Goal: Information Seeking & Learning: Find specific fact

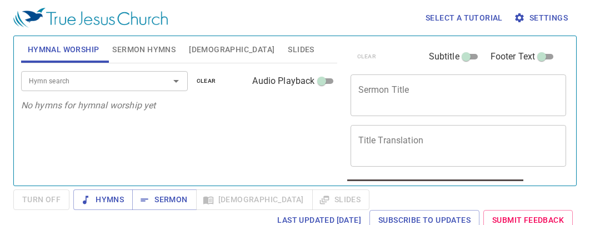
click at [195, 43] on span "[DEMOGRAPHIC_DATA]" at bounding box center [232, 50] width 86 height 14
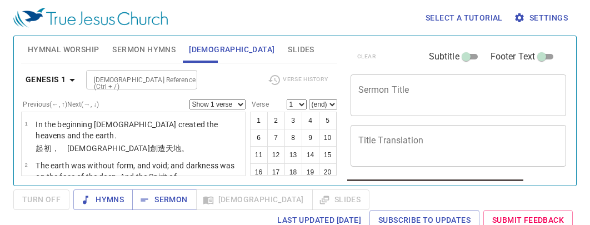
click at [159, 77] on input "[DEMOGRAPHIC_DATA] Reference (Ctrl + /)" at bounding box center [132, 79] width 86 height 13
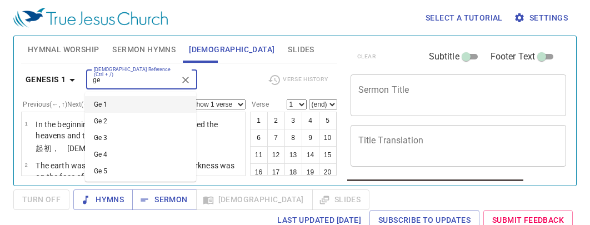
type input "g"
type input "e"
type input "l"
type input "n"
type input "d"
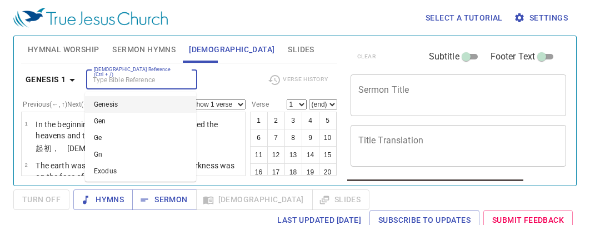
type input "h"
type input "j"
type input "jg 1 1"
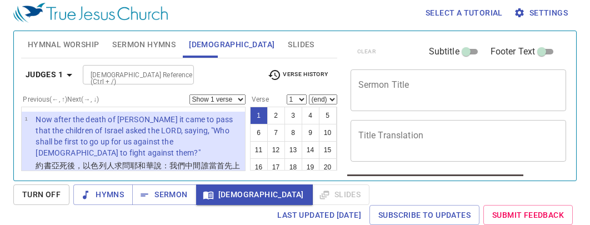
scroll to position [9, 0]
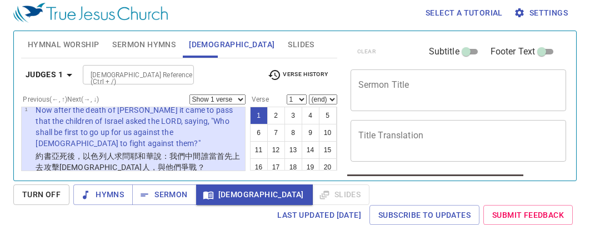
click at [130, 74] on input "[DEMOGRAPHIC_DATA] Reference (Ctrl + /)" at bounding box center [129, 74] width 86 height 13
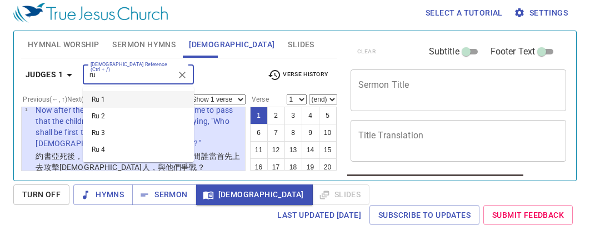
type input "r"
type input "1"
type input "2"
type input "1"
type input "2"
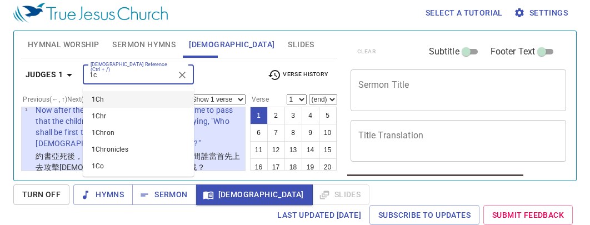
type input "1"
type input "2"
type input "e"
type input "n"
type input "e"
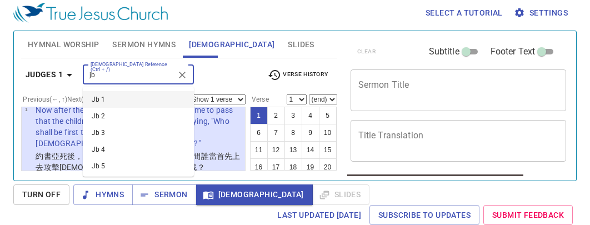
type input "j"
type input "p"
type input "e"
type input "s"
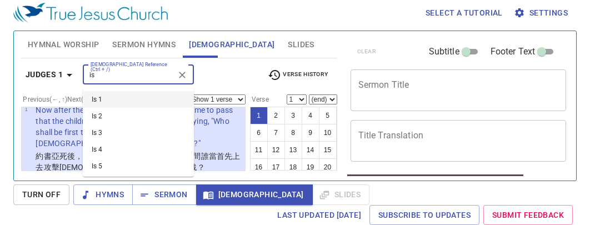
type input "i"
type input "j"
type input "l"
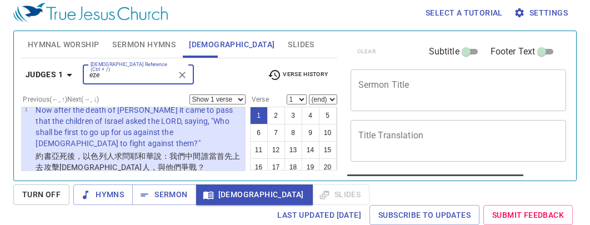
click at [152, 78] on input "eze" at bounding box center [129, 74] width 86 height 13
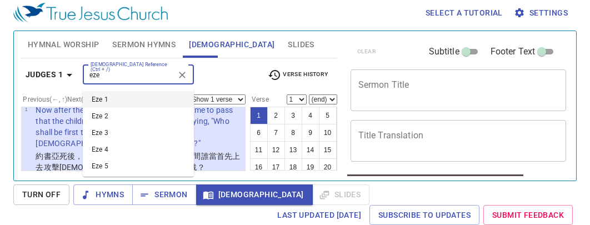
click at [152, 78] on input "eze" at bounding box center [129, 74] width 86 height 13
type input "d"
type input "h"
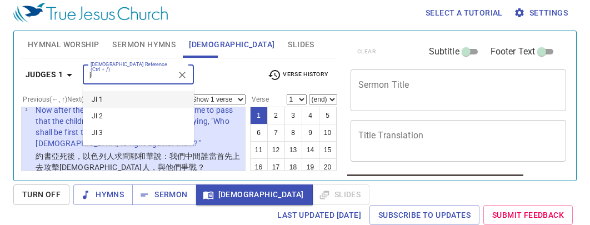
type input "j"
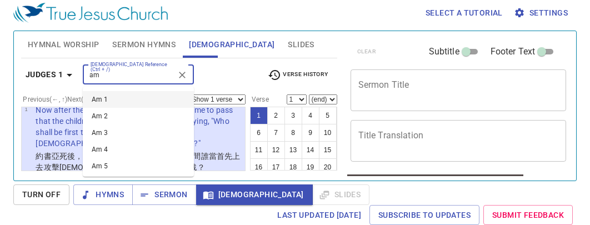
type input "a"
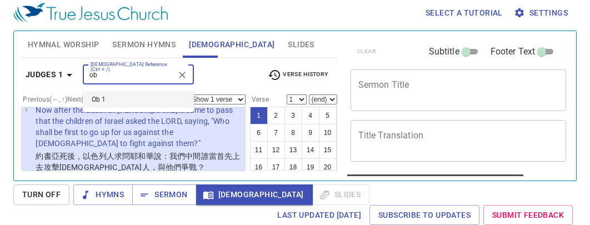
type input "o"
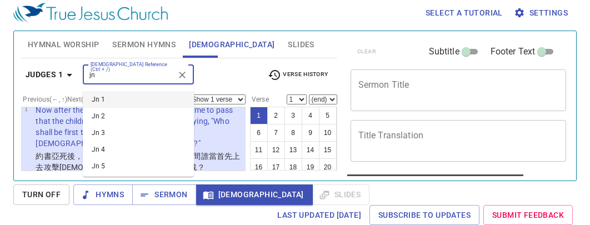
type input "j"
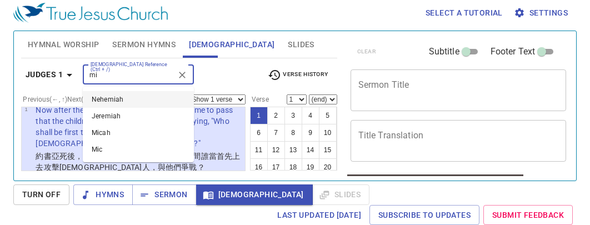
type input "m"
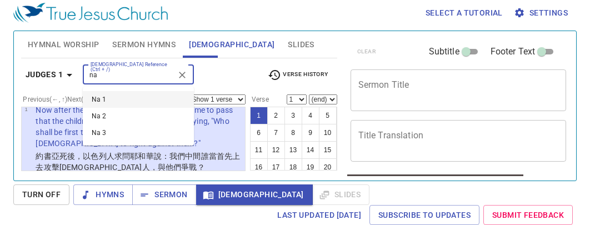
type input "n"
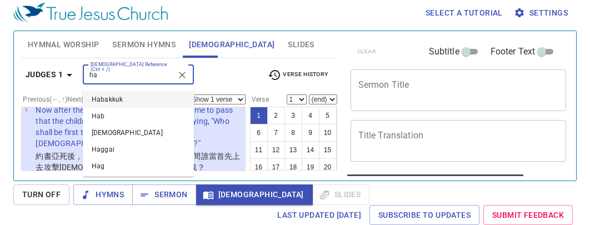
type input "h"
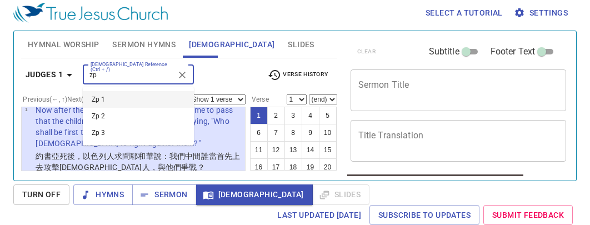
type input "z"
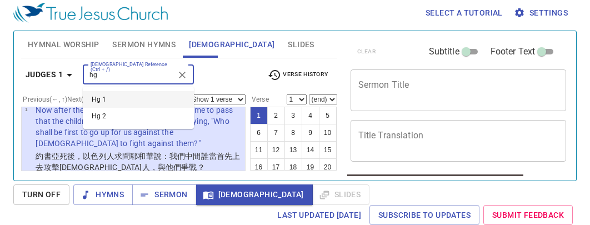
type input "h"
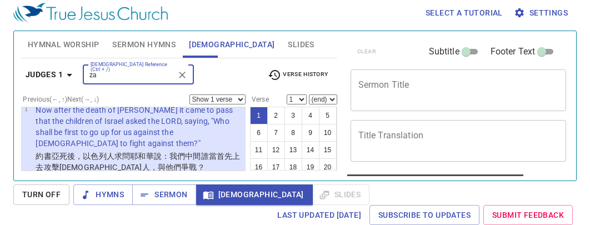
type input "z"
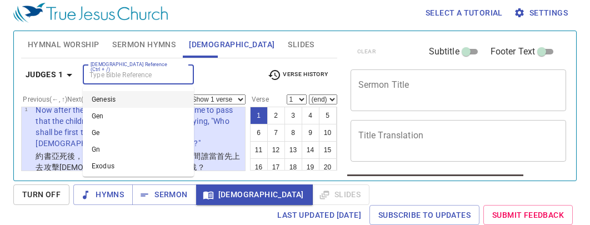
type input "c"
type input "z"
type input "m"
click at [172, 77] on div "[DEMOGRAPHIC_DATA] Reference (Ctrl + /)" at bounding box center [138, 74] width 111 height 19
type input "ps"
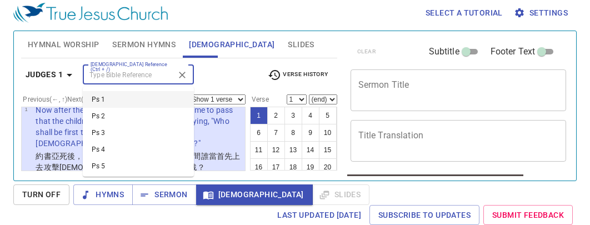
scroll to position [0, 0]
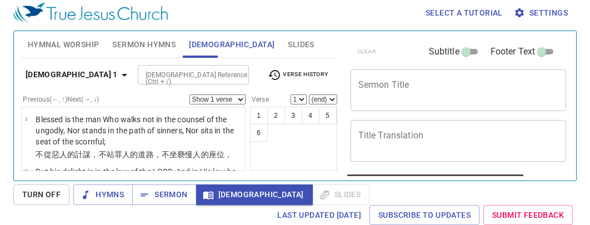
click at [141, 75] on input "[DEMOGRAPHIC_DATA] Reference (Ctrl + /)" at bounding box center [184, 74] width 86 height 13
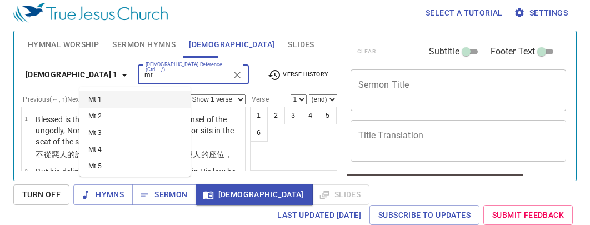
type input "m"
type input "l"
type input "j"
type input "a"
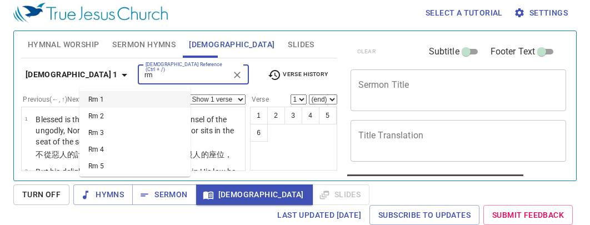
type input "r"
type input "1"
type input "g"
type input "e"
type input "p"
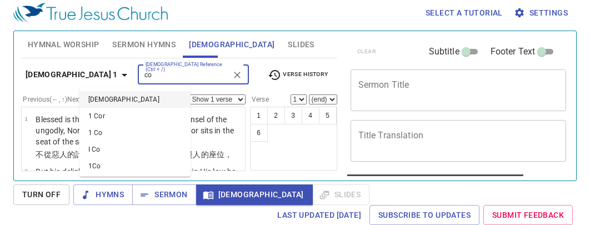
type input "c"
type input "1"
type input "2"
type input "1"
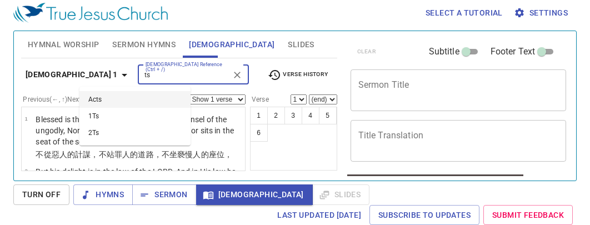
type input "t"
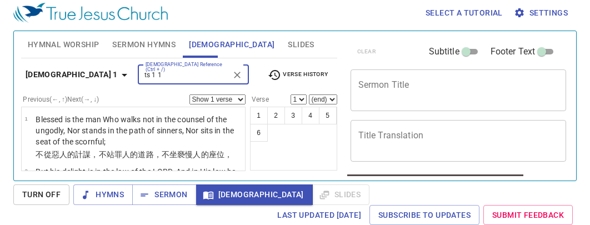
type input "ts 1 1"
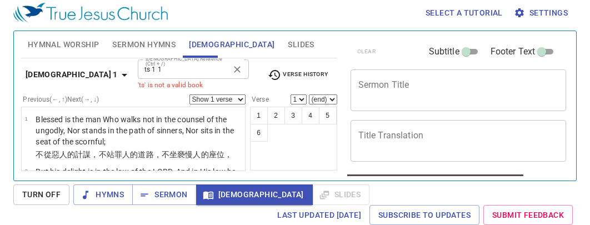
click at [141, 72] on input "ts 1 1" at bounding box center [184, 69] width 86 height 13
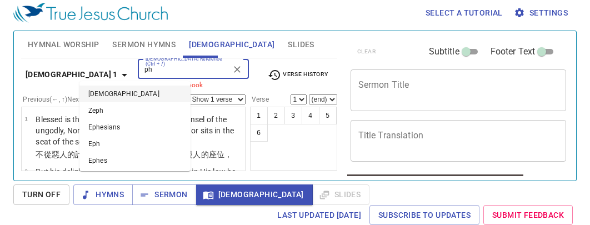
type input "p"
click at [141, 69] on input "heb" at bounding box center [184, 69] width 86 height 13
type input "j"
type input "1"
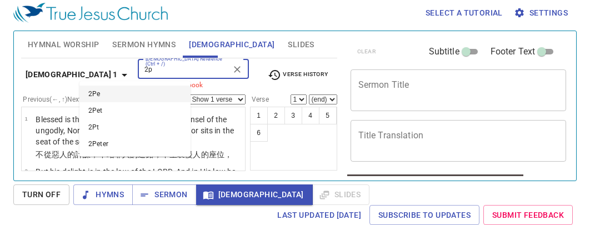
type input "2"
type input "1"
type input "j"
type input "re"
